Goal: Navigation & Orientation: Understand site structure

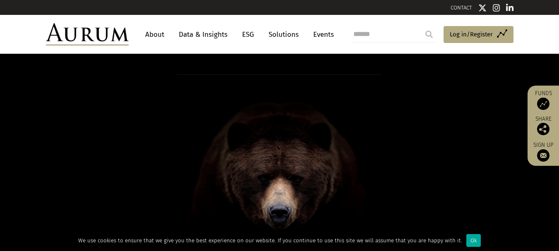
click at [214, 37] on link "Data & Insights" at bounding box center [203, 34] width 57 height 15
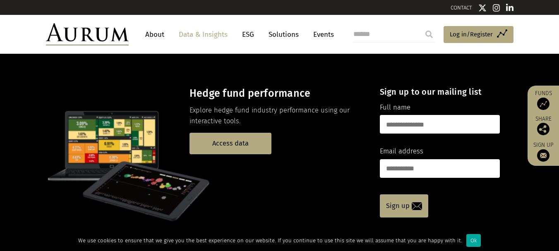
click at [276, 38] on link "Solutions" at bounding box center [283, 34] width 38 height 15
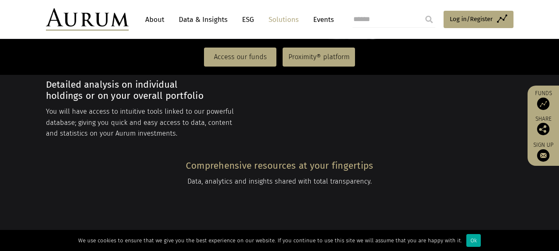
scroll to position [1572, 0]
